Goal: Register for event/course

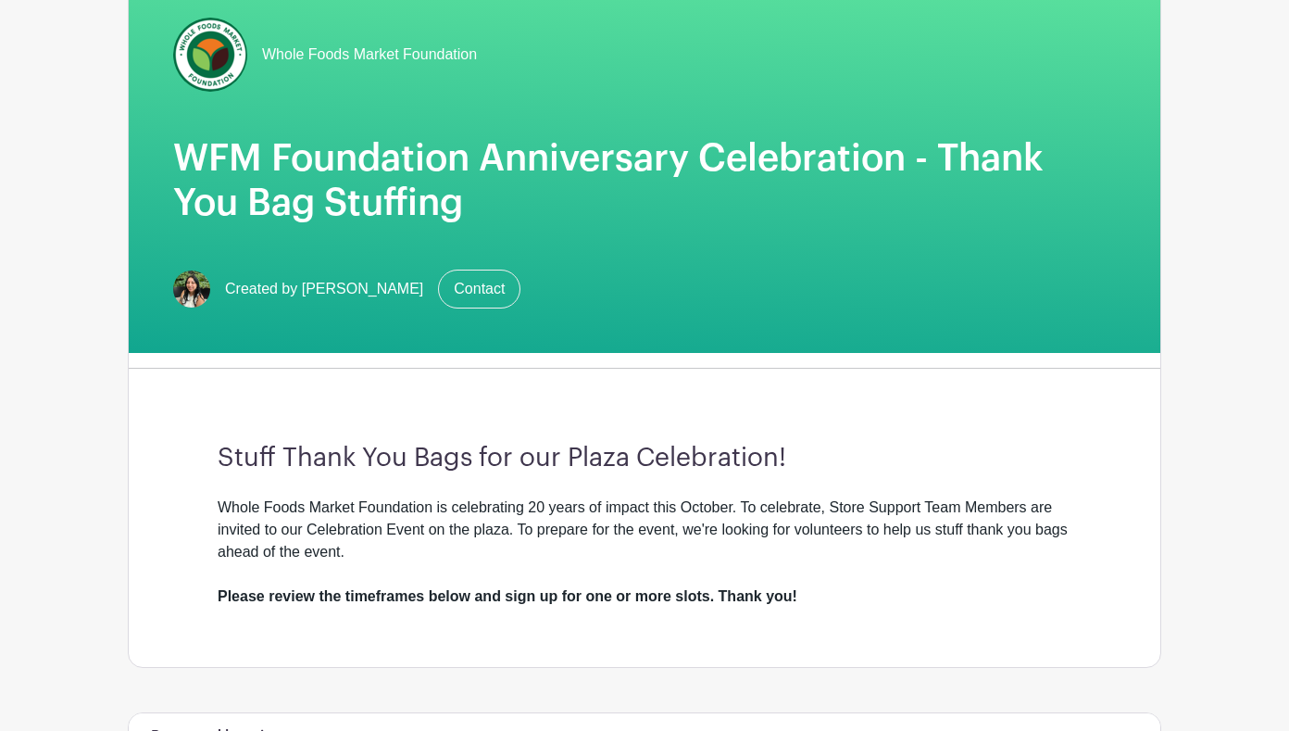
scroll to position [370, 0]
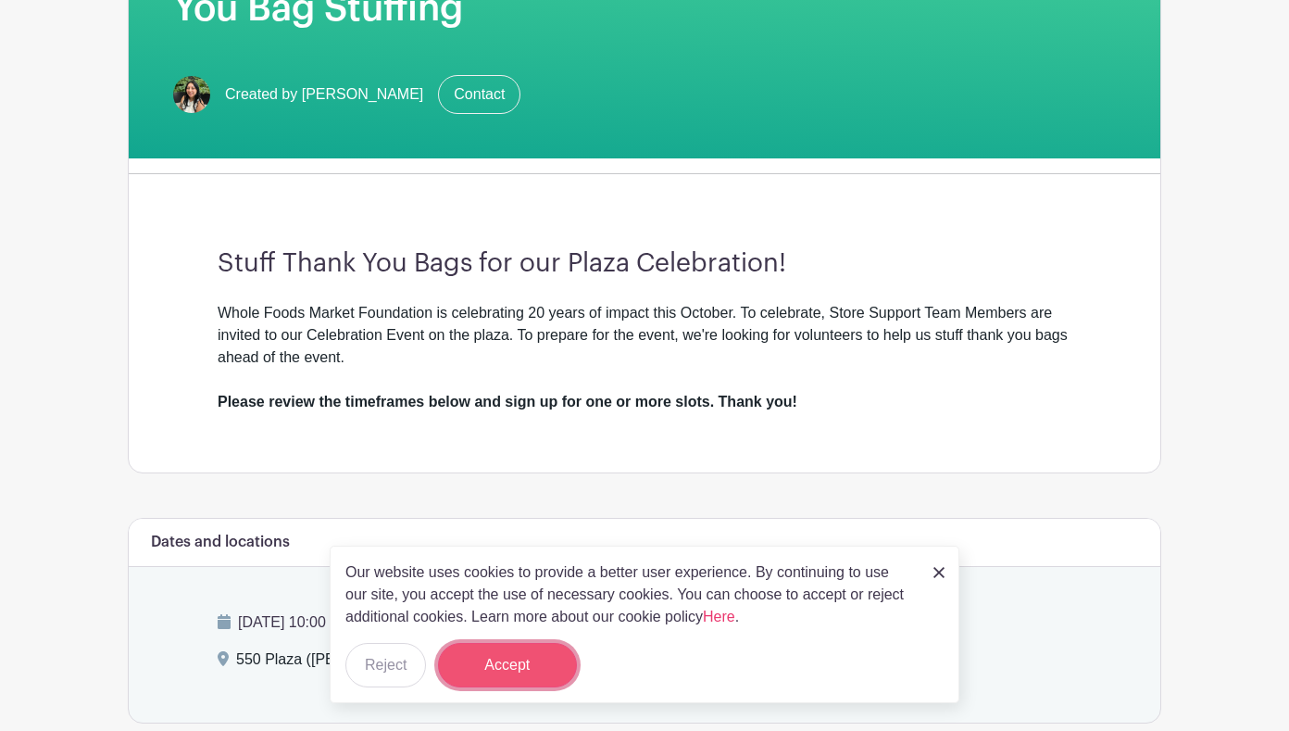
click at [518, 664] on button "Accept" at bounding box center [507, 665] width 139 height 44
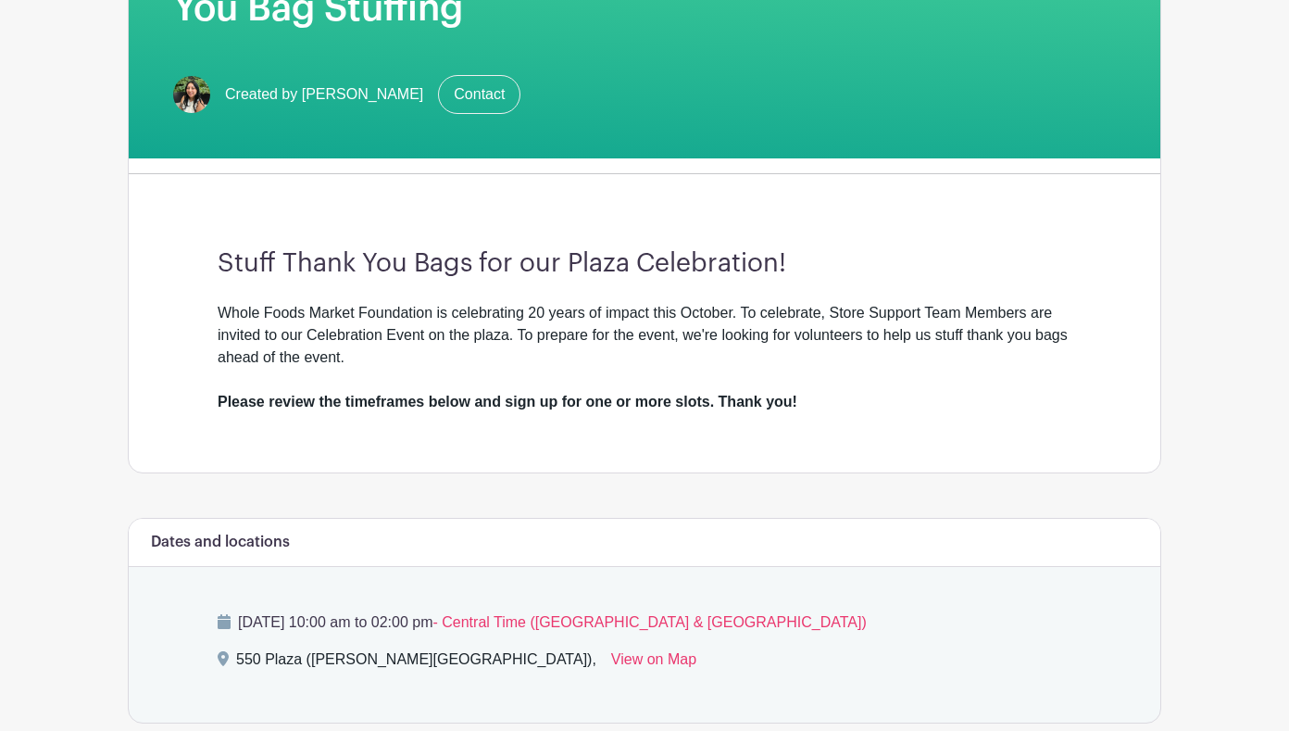
click at [871, 417] on div "Stuff Thank You Bags for our Plaza Celebration! Whole Foods Market Foundation i…" at bounding box center [644, 330] width 943 height 283
click at [907, 411] on div "Stuff Thank You Bags for our Plaza Celebration! Whole Foods Market Foundation i…" at bounding box center [644, 330] width 943 height 283
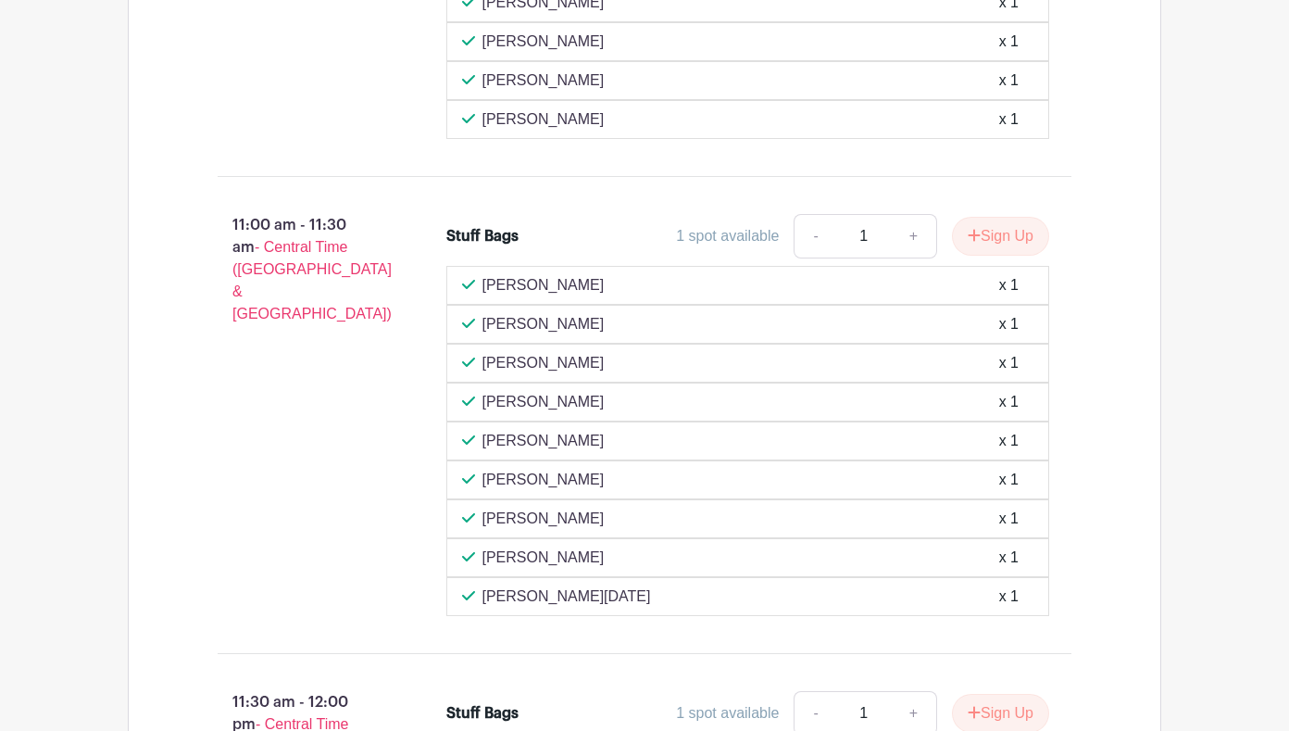
scroll to position [1574, 0]
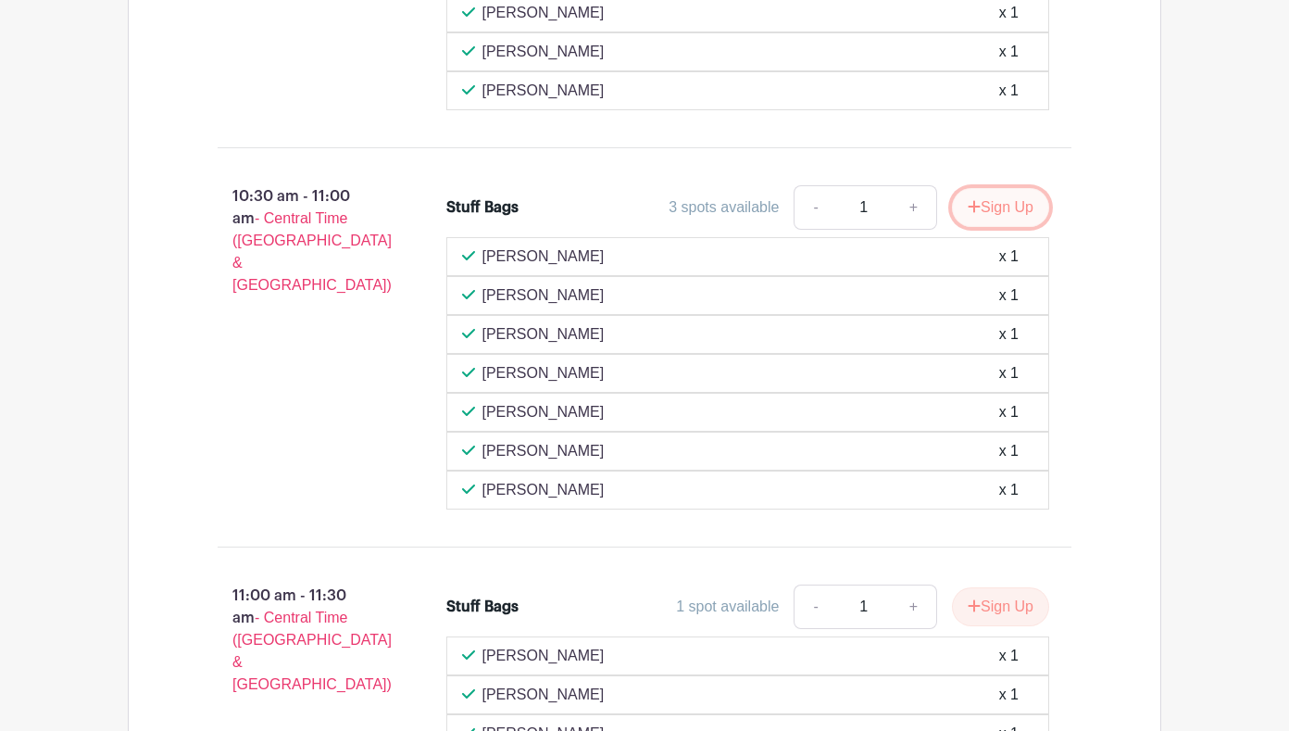
click at [981, 199] on icon "submit" at bounding box center [974, 206] width 13 height 15
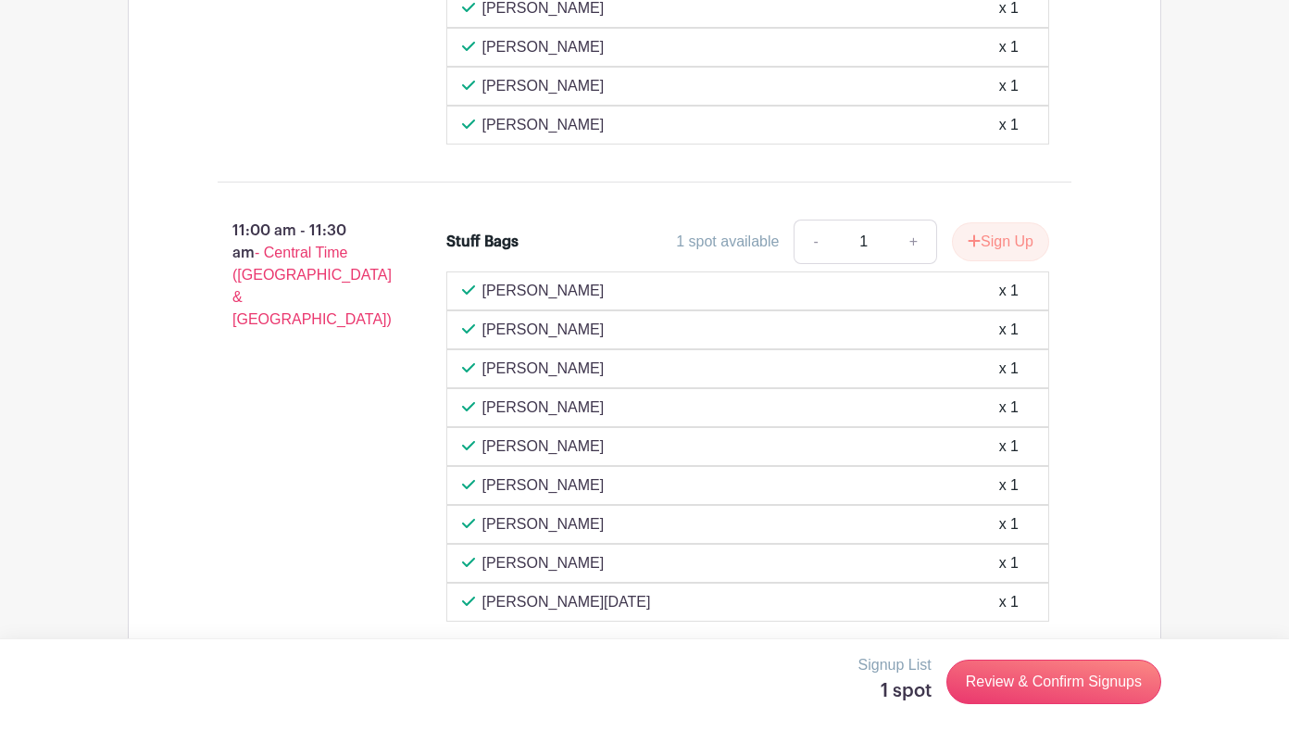
scroll to position [1945, 0]
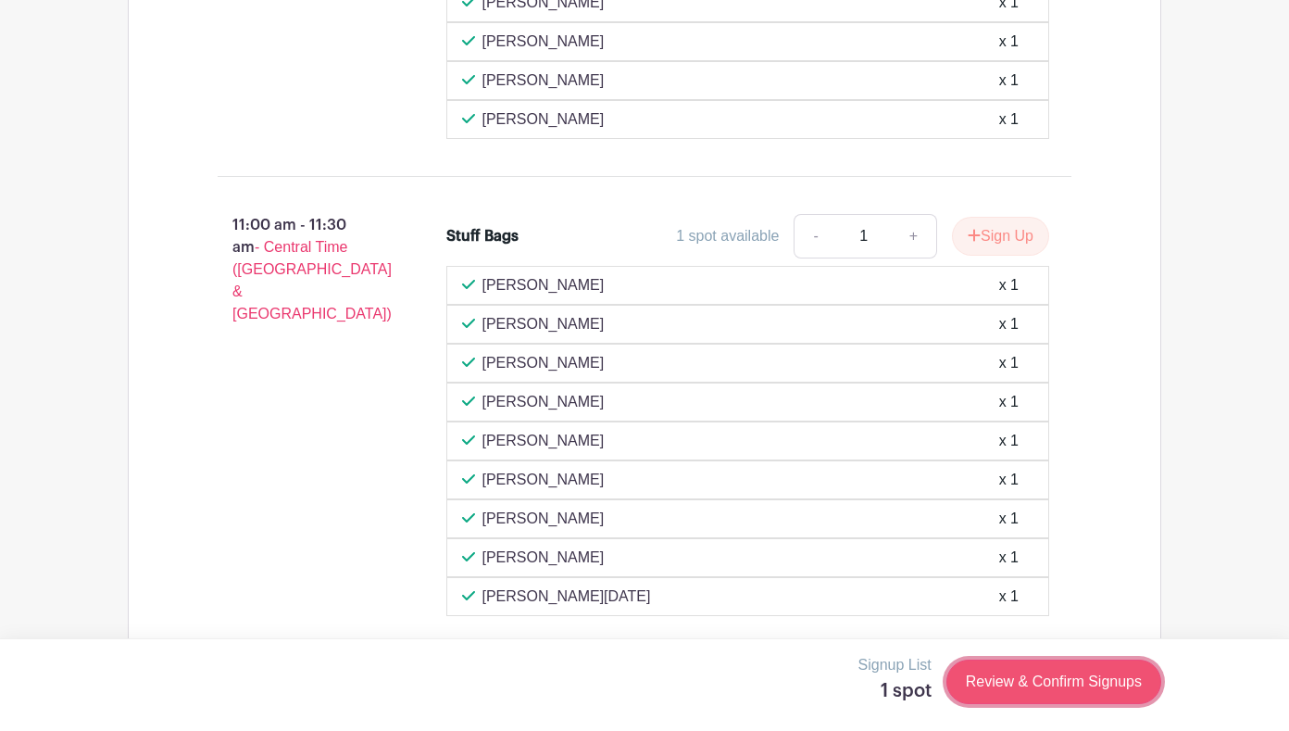
click at [1161, 686] on link "Review & Confirm Signups" at bounding box center [1053, 681] width 215 height 44
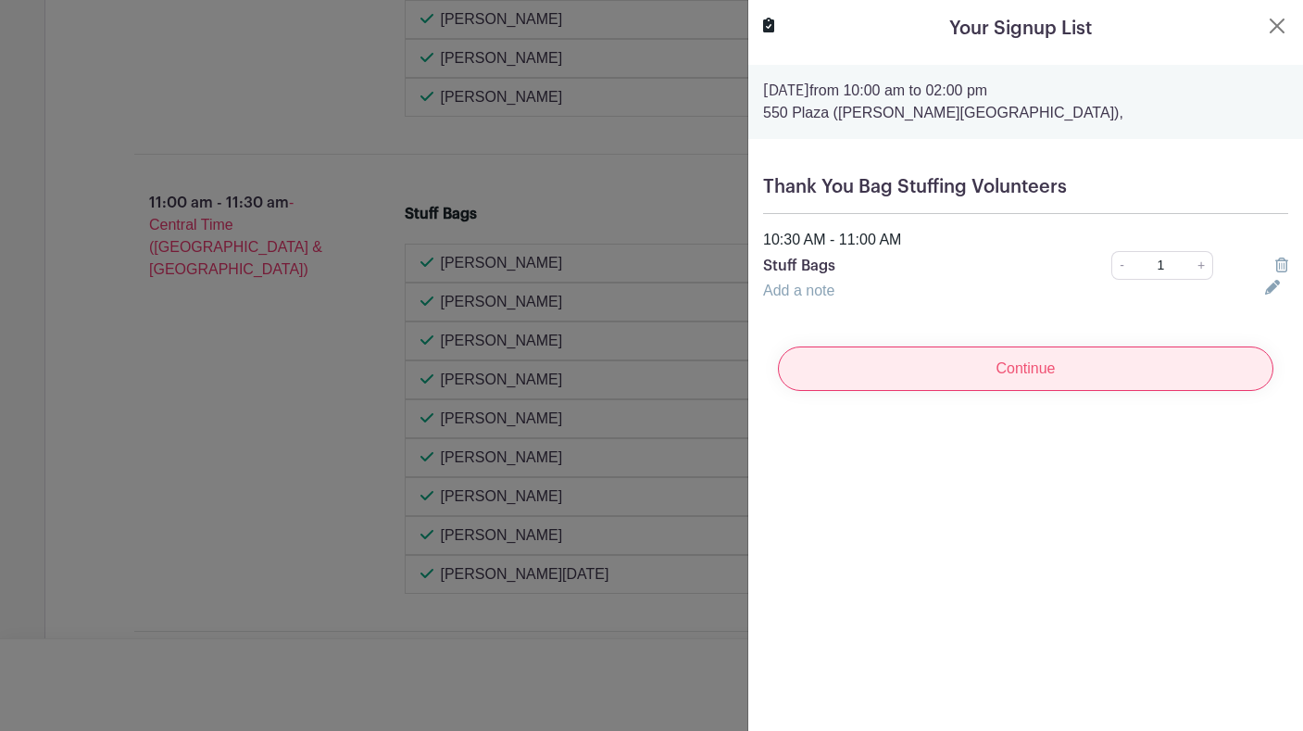
click at [1078, 380] on input "Continue" at bounding box center [1025, 368] width 495 height 44
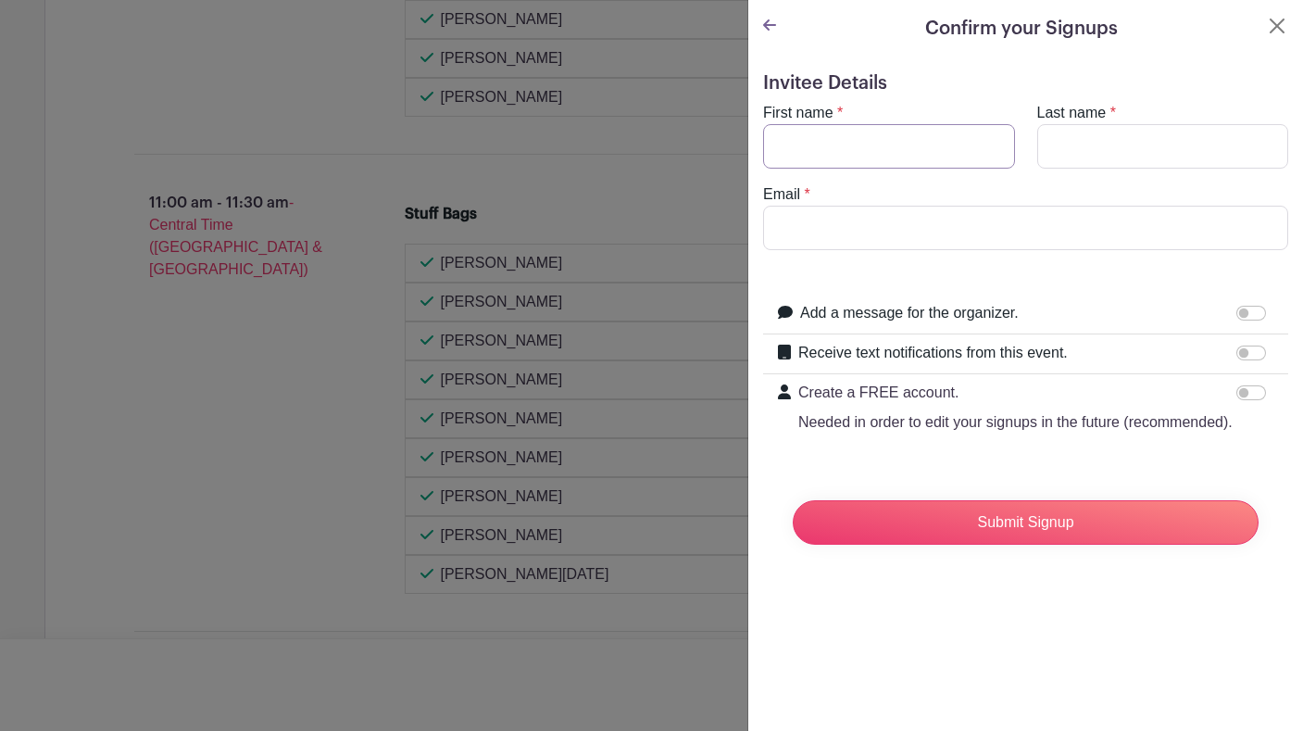
click at [833, 145] on input "First name" at bounding box center [889, 146] width 252 height 44
type input "Manny"
type input "[PERSON_NAME]"
click at [852, 228] on input "Email" at bounding box center [1025, 228] width 525 height 44
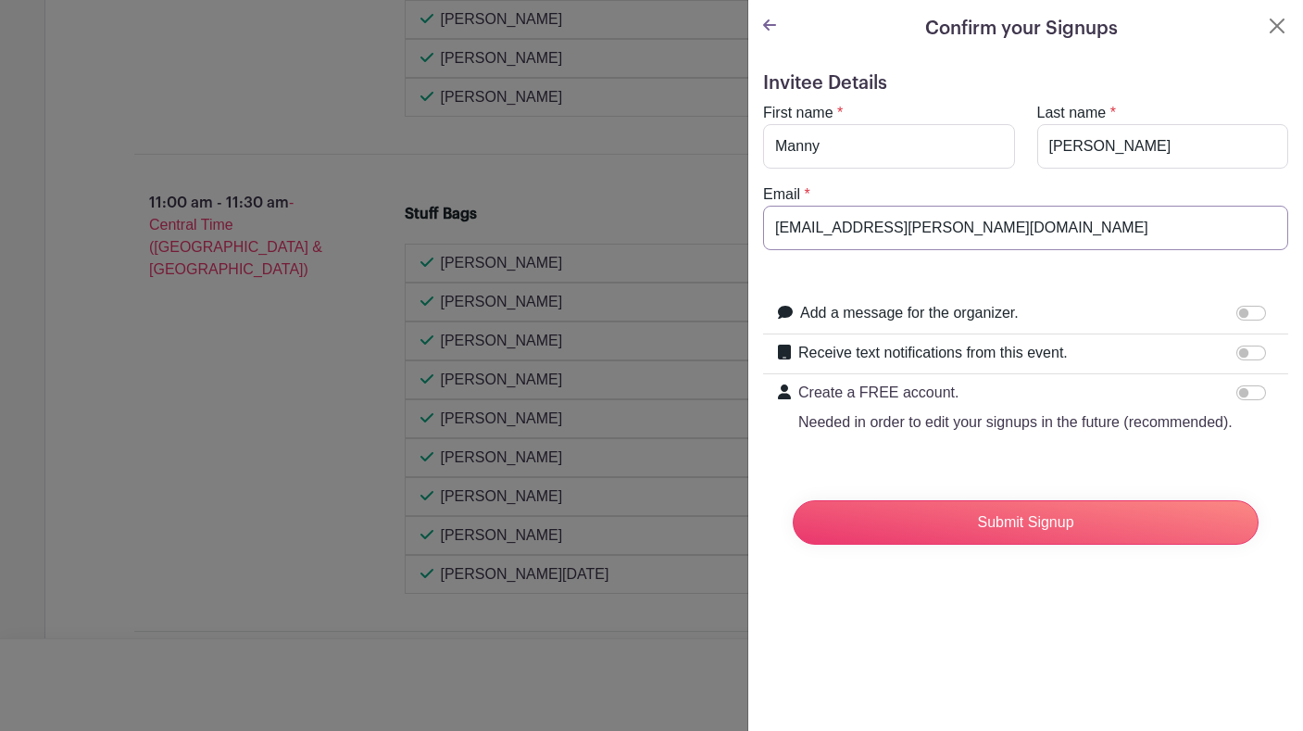
type input "[EMAIL_ADDRESS][PERSON_NAME][DOMAIN_NAME]"
click at [1079, 559] on div "Submit Signup" at bounding box center [1025, 522] width 495 height 74
click at [1063, 544] on input "Submit Signup" at bounding box center [1026, 522] width 466 height 44
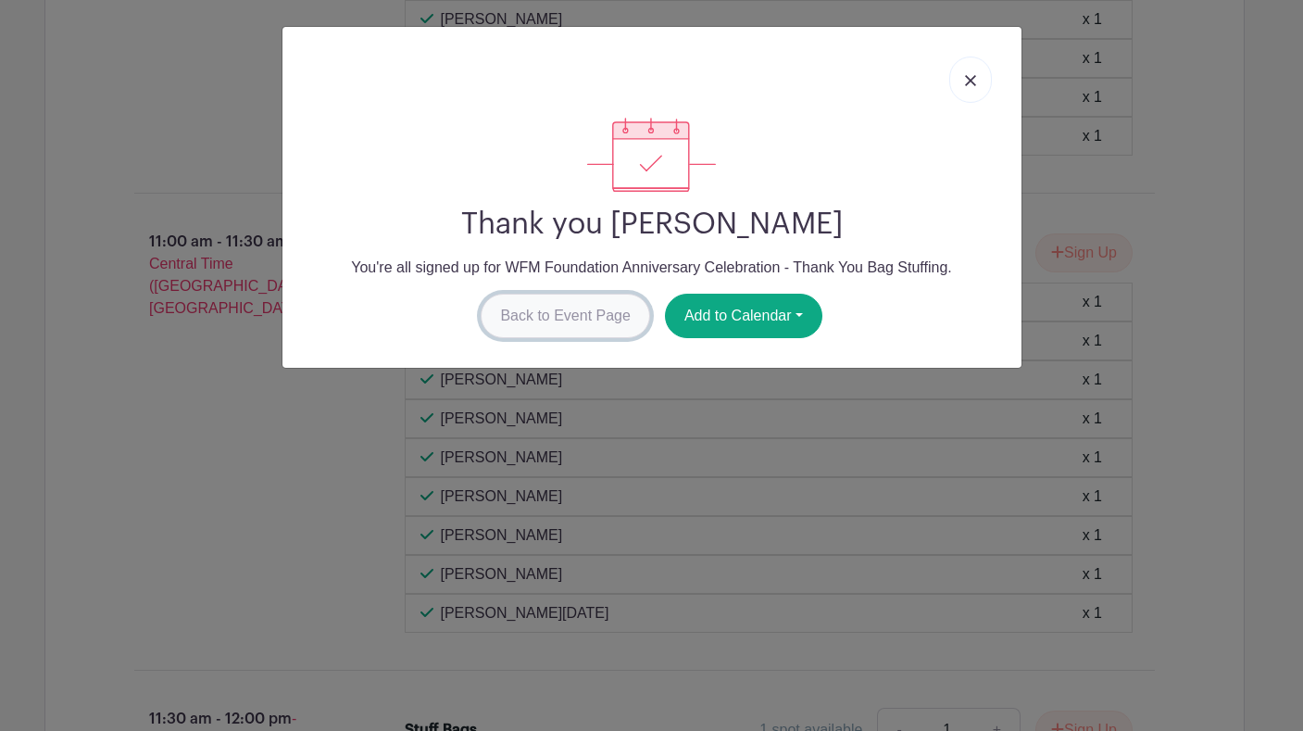
click at [597, 315] on link "Back to Event Page" at bounding box center [565, 316] width 169 height 44
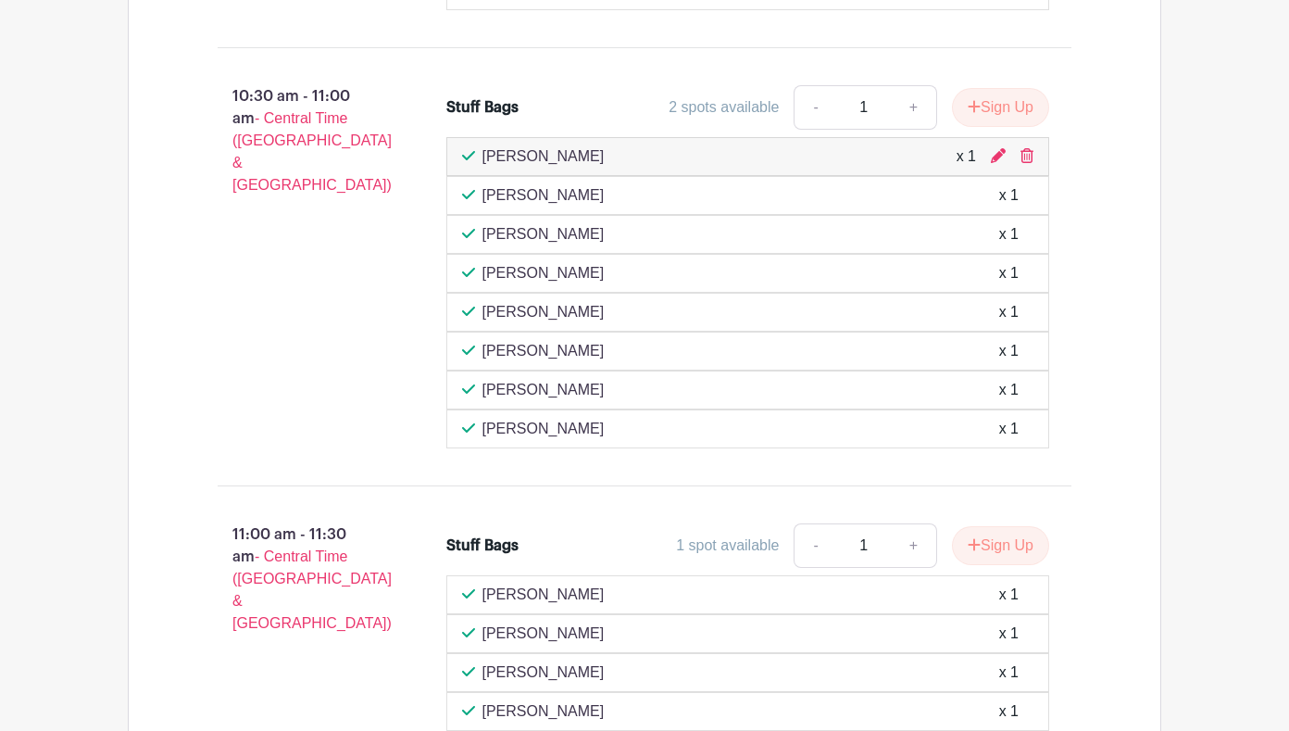
scroll to position [1667, 0]
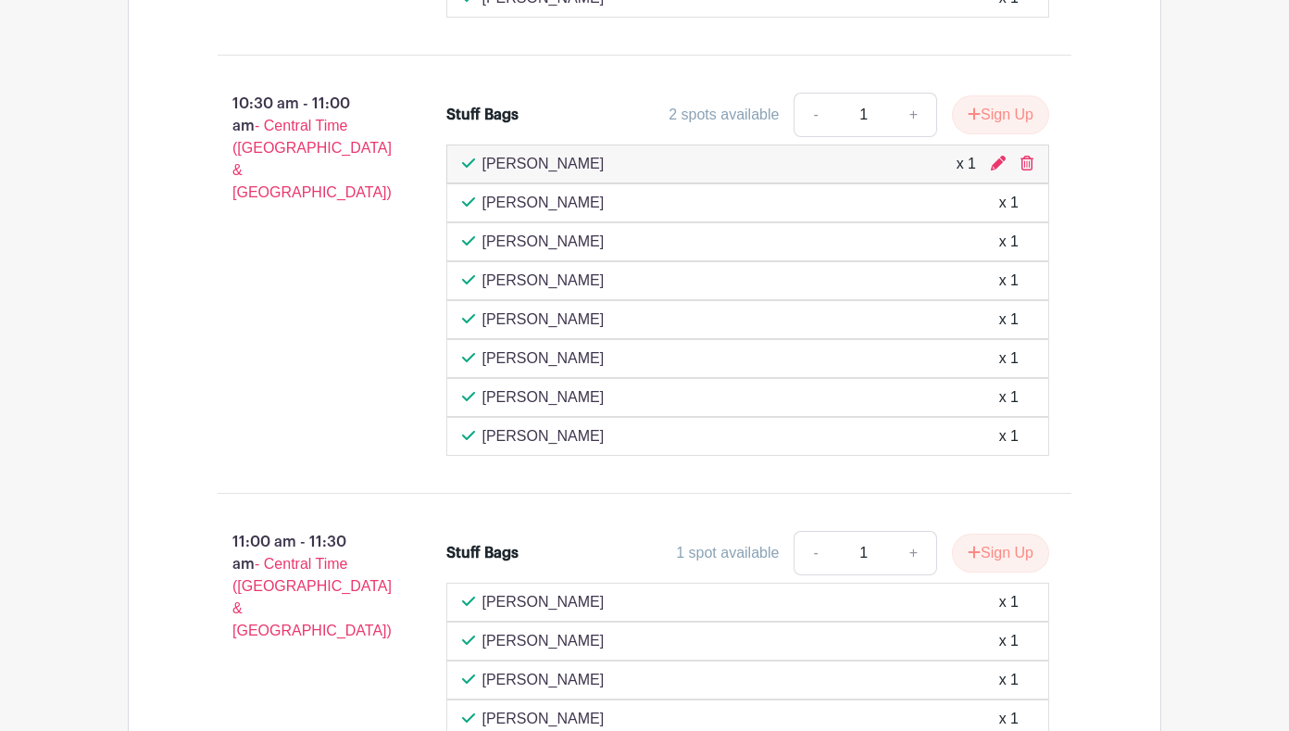
click at [202, 349] on div "10:30 am - 11:00 am - Central Time ([GEOGRAPHIC_DATA] & [GEOGRAPHIC_DATA])" at bounding box center [302, 274] width 229 height 378
click at [291, 256] on div "10:30 am - 11:00 am - Central Time ([GEOGRAPHIC_DATA] & [GEOGRAPHIC_DATA])" at bounding box center [302, 274] width 229 height 378
